Goal: Task Accomplishment & Management: Use online tool/utility

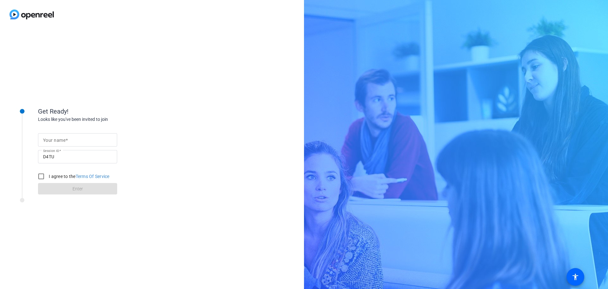
click at [62, 142] on mat-label "Your name" at bounding box center [54, 140] width 22 height 5
click at [62, 142] on input "Your name" at bounding box center [77, 140] width 69 height 8
type input "WATERLOT"
click at [40, 175] on input "I agree to the Terms Of Service" at bounding box center [41, 176] width 13 height 13
checkbox input "true"
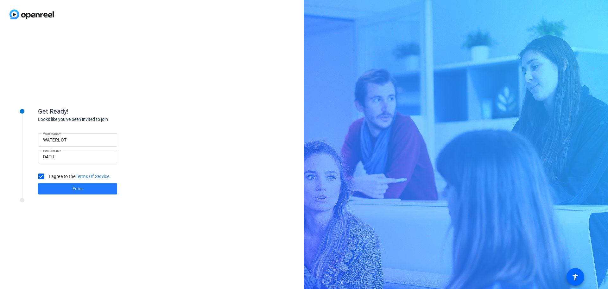
click at [74, 191] on span "Enter" at bounding box center [78, 188] width 10 height 7
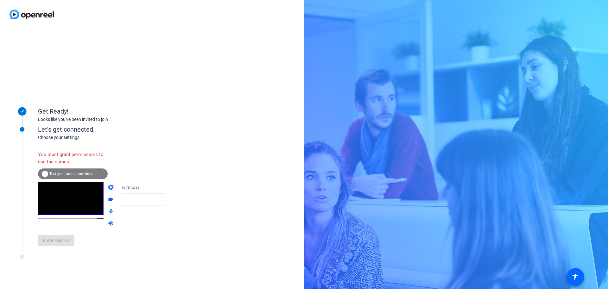
click at [167, 200] on icon at bounding box center [171, 200] width 8 height 8
click at [144, 188] on div "WEBCAM" at bounding box center [145, 188] width 47 height 8
click at [134, 201] on mat-option "WEBCAM" at bounding box center [138, 200] width 54 height 13
click at [167, 200] on icon at bounding box center [171, 200] width 8 height 8
click at [69, 175] on span "Test your audio and video" at bounding box center [71, 173] width 44 height 4
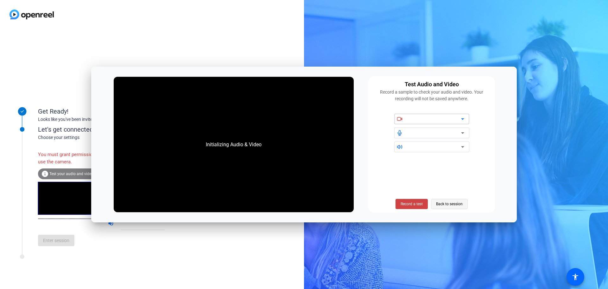
click at [452, 203] on span "Back to session" at bounding box center [449, 204] width 27 height 12
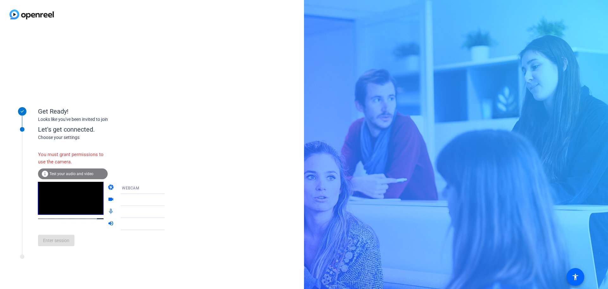
click at [167, 224] on icon at bounding box center [171, 224] width 8 height 8
click at [170, 200] on icon at bounding box center [171, 200] width 3 height 2
click at [167, 186] on icon at bounding box center [171, 188] width 8 height 8
click at [160, 186] on div at bounding box center [304, 144] width 608 height 289
click at [167, 186] on icon at bounding box center [171, 188] width 8 height 8
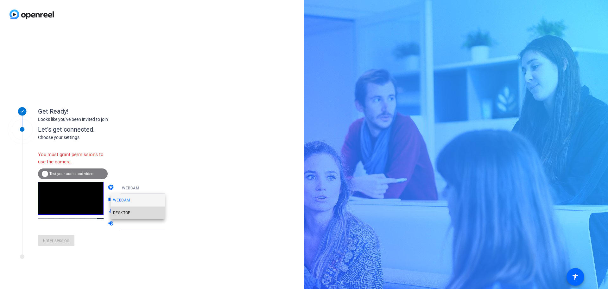
click at [141, 210] on mat-option "DESKTOP" at bounding box center [138, 212] width 54 height 13
click at [170, 188] on icon at bounding box center [171, 188] width 3 height 2
click at [140, 198] on mat-option "WEBCAM" at bounding box center [138, 200] width 54 height 13
click at [84, 172] on span "Test your audio and video" at bounding box center [71, 173] width 44 height 4
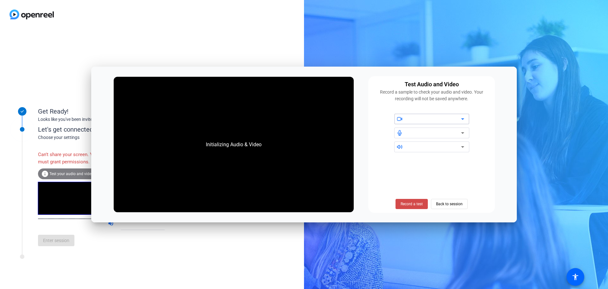
click at [418, 202] on span "Record a test" at bounding box center [412, 204] width 22 height 6
click at [465, 119] on icon at bounding box center [463, 119] width 8 height 8
click at [461, 120] on icon at bounding box center [463, 119] width 8 height 8
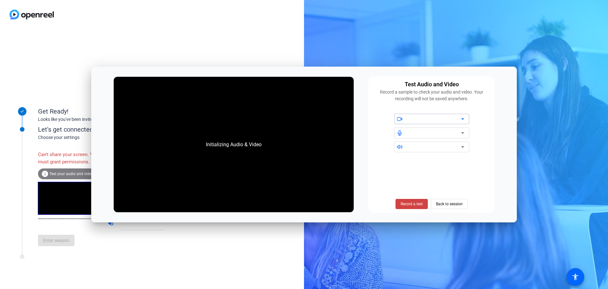
click at [461, 120] on icon at bounding box center [463, 119] width 8 height 8
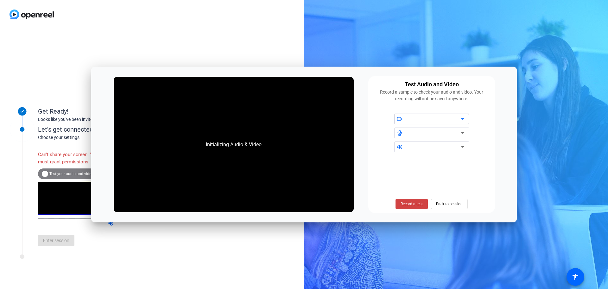
click at [461, 120] on icon at bounding box center [463, 119] width 8 height 8
click at [465, 135] on icon at bounding box center [463, 133] width 8 height 8
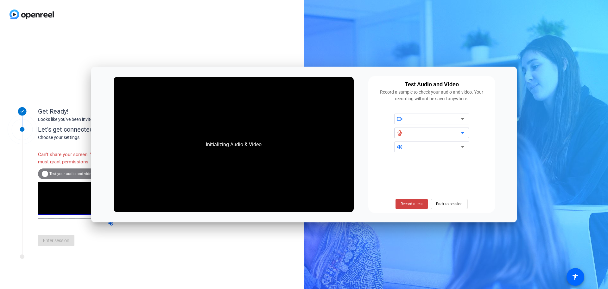
click at [461, 145] on icon at bounding box center [463, 147] width 8 height 8
click at [453, 203] on span "Back to session" at bounding box center [449, 204] width 27 height 12
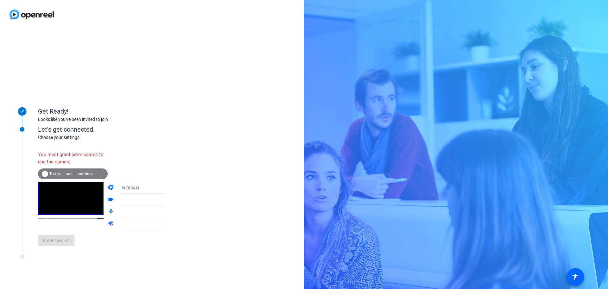
click at [55, 159] on div "You must grant permissions to use the camera." at bounding box center [73, 158] width 70 height 21
click at [167, 188] on icon at bounding box center [171, 188] width 8 height 8
click at [116, 201] on span "WEBCAM" at bounding box center [121, 200] width 17 height 8
click at [167, 200] on icon at bounding box center [171, 200] width 8 height 8
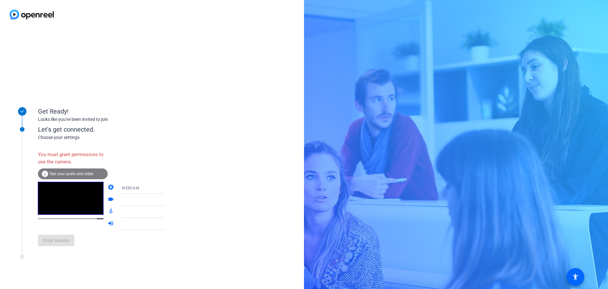
click at [167, 201] on icon at bounding box center [171, 200] width 8 height 8
click at [154, 201] on div at bounding box center [145, 200] width 47 height 8
click at [123, 201] on div at bounding box center [145, 200] width 47 height 8
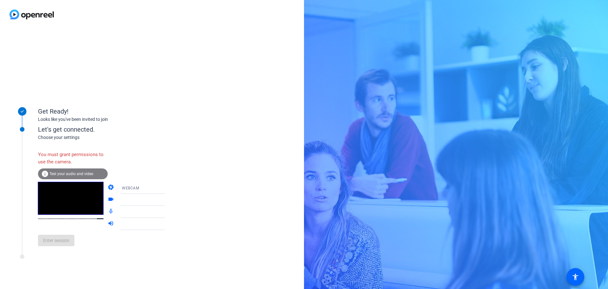
click at [123, 201] on div at bounding box center [145, 200] width 47 height 8
click at [161, 195] on div at bounding box center [147, 200] width 61 height 12
click at [61, 172] on span "Test your audio and video" at bounding box center [71, 173] width 44 height 4
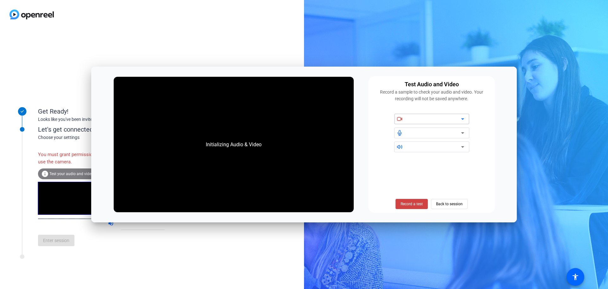
click at [452, 118] on div at bounding box center [435, 119] width 54 height 8
click at [451, 118] on div at bounding box center [435, 119] width 54 height 8
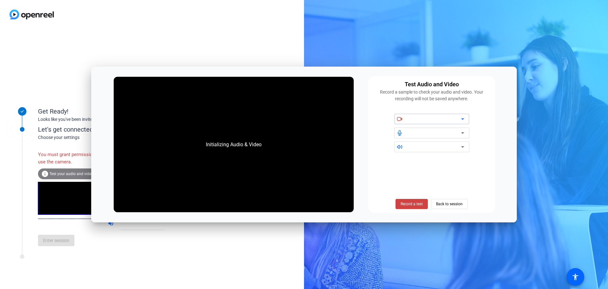
click at [451, 118] on div at bounding box center [435, 119] width 54 height 8
click at [462, 118] on icon at bounding box center [463, 119] width 8 height 8
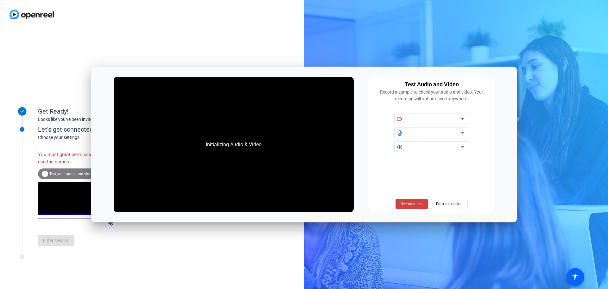
click at [247, 127] on div "Initializing Audio & Video" at bounding box center [234, 144] width 240 height 135
